Goal: Communication & Community: Answer question/provide support

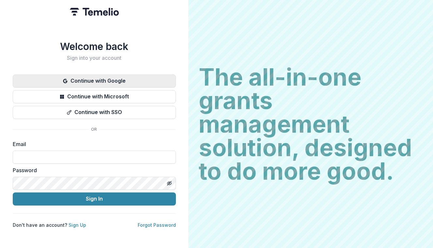
click at [121, 77] on button "Continue with Google" at bounding box center [94, 80] width 163 height 13
click at [118, 77] on button "Continue with Google" at bounding box center [94, 80] width 163 height 13
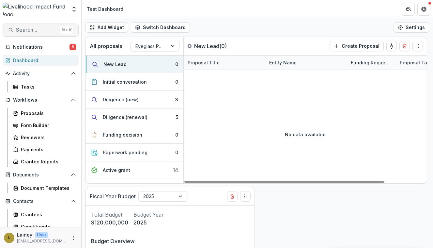
click at [38, 30] on span "Search..." at bounding box center [36, 30] width 41 height 6
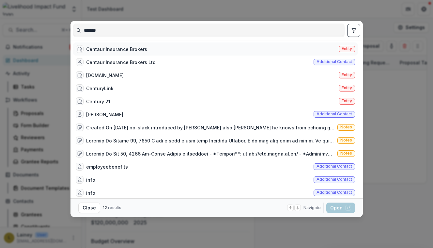
type input "*******"
click at [122, 50] on div "Centaur Insurance Brokers" at bounding box center [116, 49] width 61 height 7
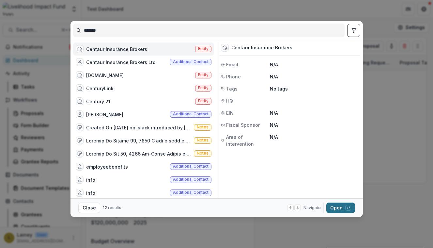
click at [342, 212] on button "Open with enter key" at bounding box center [340, 207] width 29 height 10
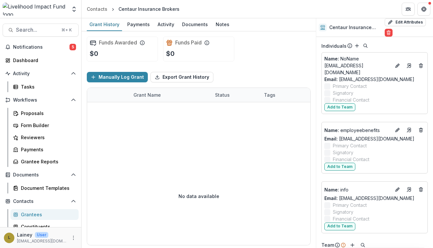
scroll to position [323, 0]
click at [168, 23] on div "Activity" at bounding box center [166, 24] width 22 height 9
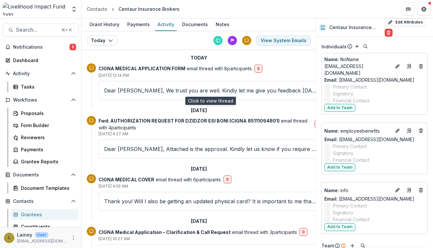
click at [247, 89] on p "Dear [PERSON_NAME], We trust you are well. Kindly let me give you feedback [DAT…" at bounding box center [210, 90] width 213 height 8
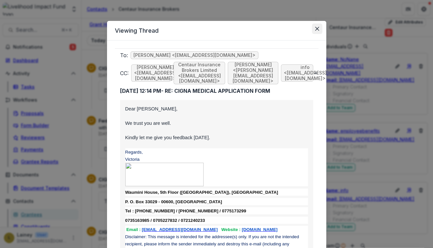
click at [316, 28] on icon "Close" at bounding box center [317, 29] width 4 height 4
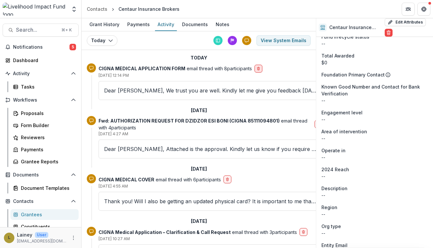
click at [257, 68] on icon "delete-button" at bounding box center [258, 69] width 2 height 2
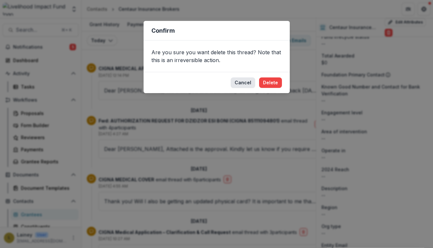
click at [242, 84] on button "Cancel" at bounding box center [243, 82] width 24 height 10
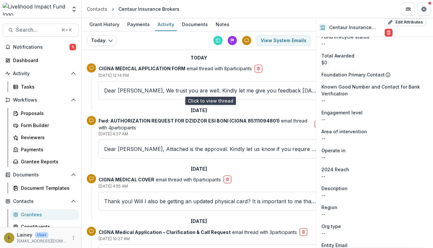
click at [169, 92] on p "Dear [PERSON_NAME], We trust you are well. Kindly let me give you feedback [DAT…" at bounding box center [210, 90] width 213 height 8
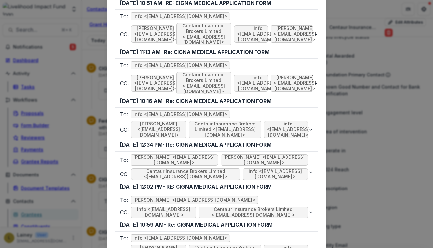
scroll to position [7416, 0]
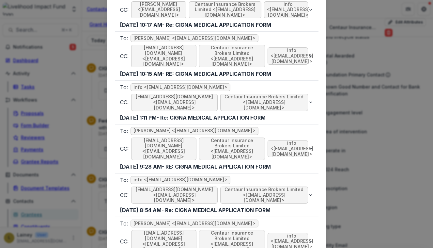
click at [390, 151] on div "Viewing Thread To: [PERSON_NAME] <[EMAIL_ADDRESS][DOMAIN_NAME]> CC: [PERSON_NAM…" at bounding box center [216, 124] width 433 height 248
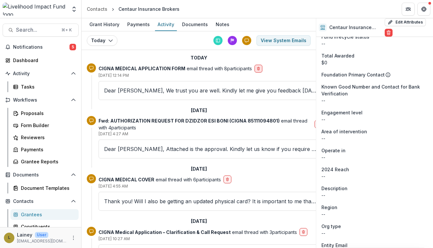
click at [259, 68] on line "delete-button" at bounding box center [259, 68] width 0 height 1
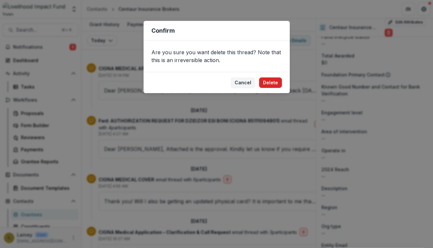
click at [269, 82] on button "Delete" at bounding box center [270, 82] width 23 height 10
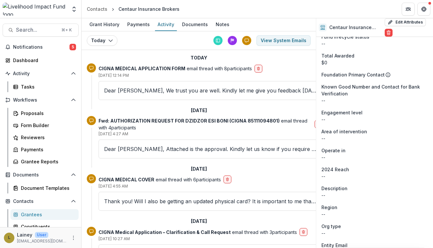
scroll to position [0, 0]
